Goal: Navigation & Orientation: Go to known website

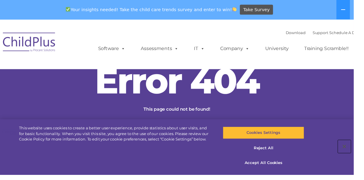
click at [360, 157] on button "Close" at bounding box center [353, 150] width 13 height 13
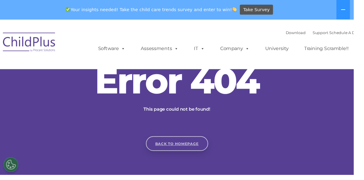
click at [193, 155] on link "Back to homepage" at bounding box center [182, 147] width 64 height 15
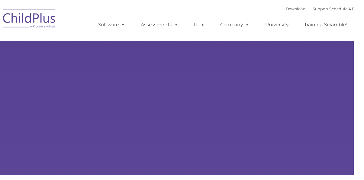
type input ""
select select "MEDIUM"
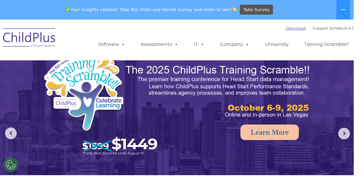
click at [298, 31] on link "Download" at bounding box center [304, 29] width 21 height 5
